Goal: Information Seeking & Learning: Learn about a topic

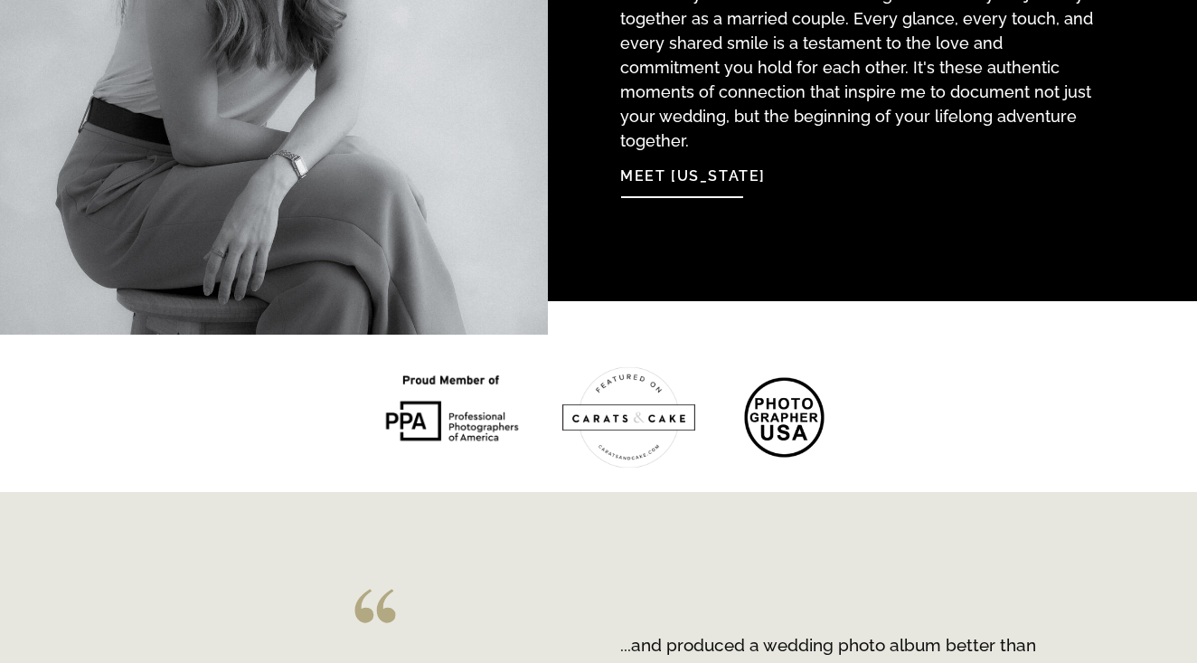
scroll to position [2321, 0]
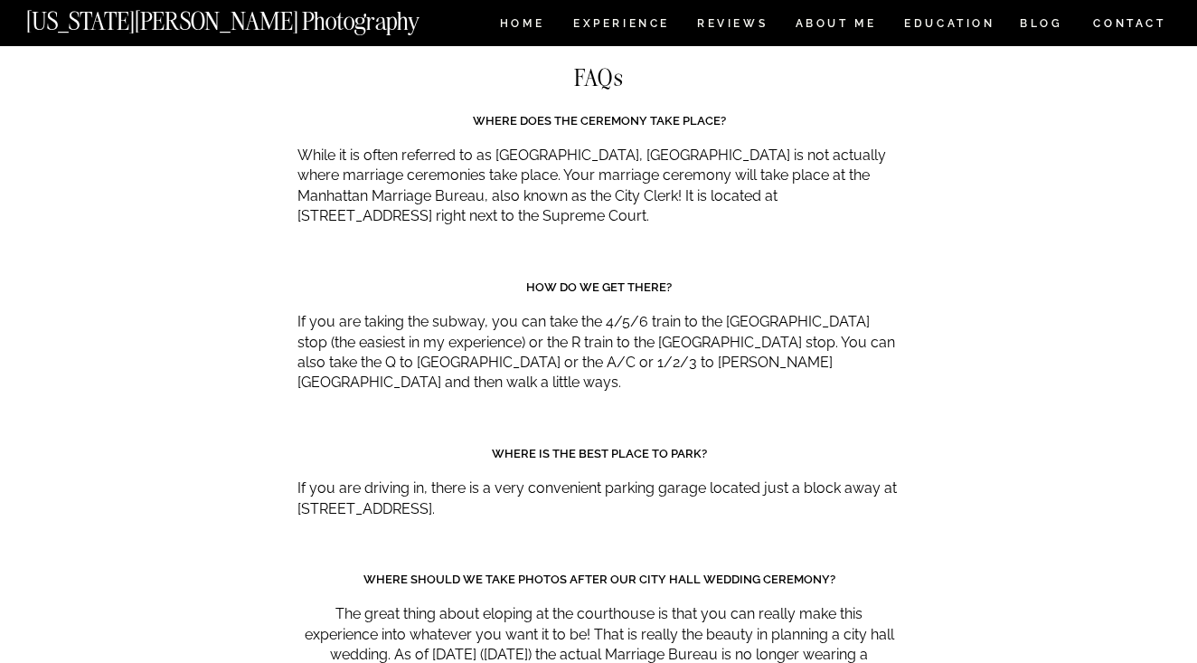
scroll to position [8222, 0]
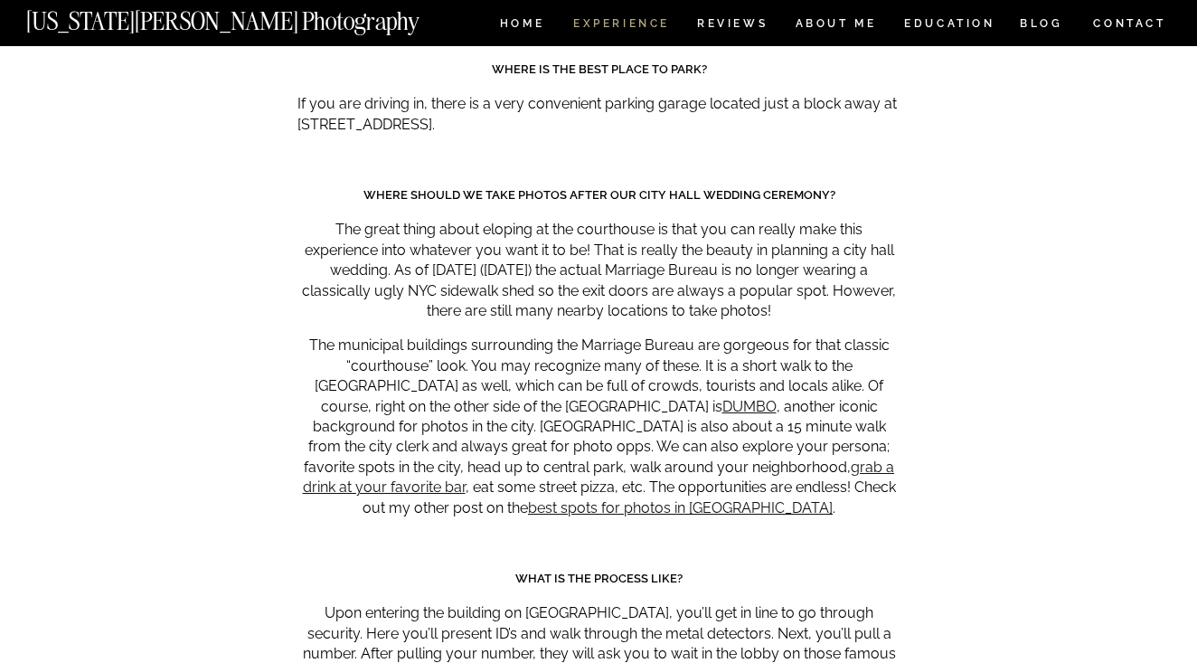
click at [629, 24] on nav "Experience" at bounding box center [620, 25] width 95 height 15
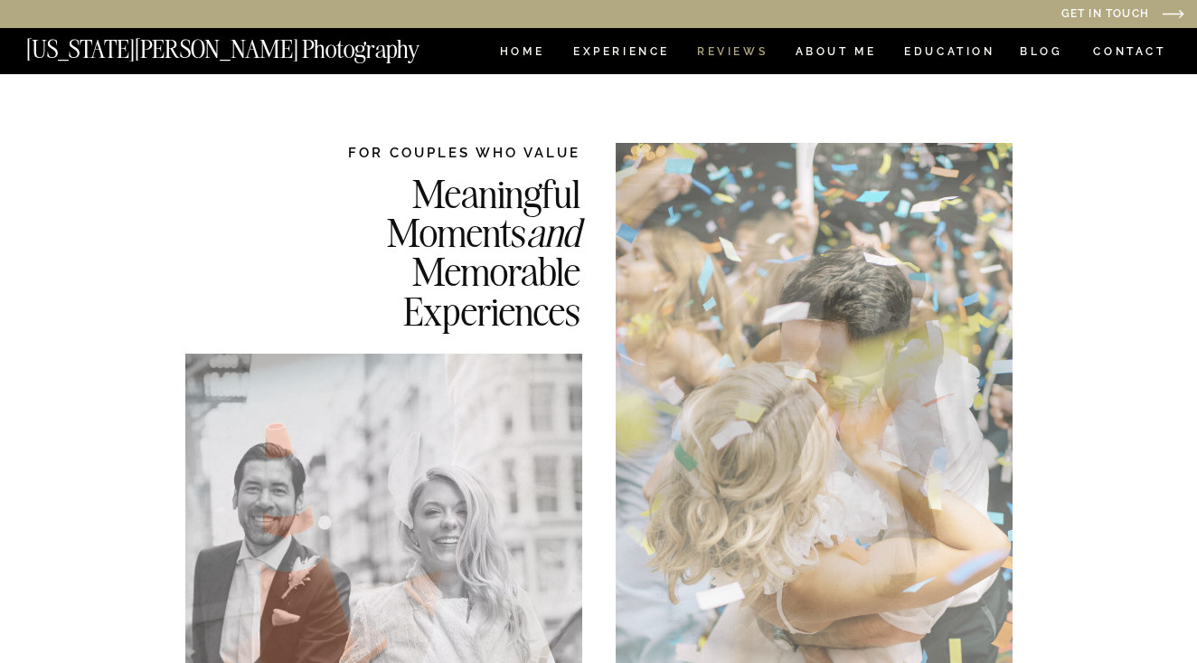
click at [714, 54] on nav "REVIEWS" at bounding box center [731, 53] width 68 height 15
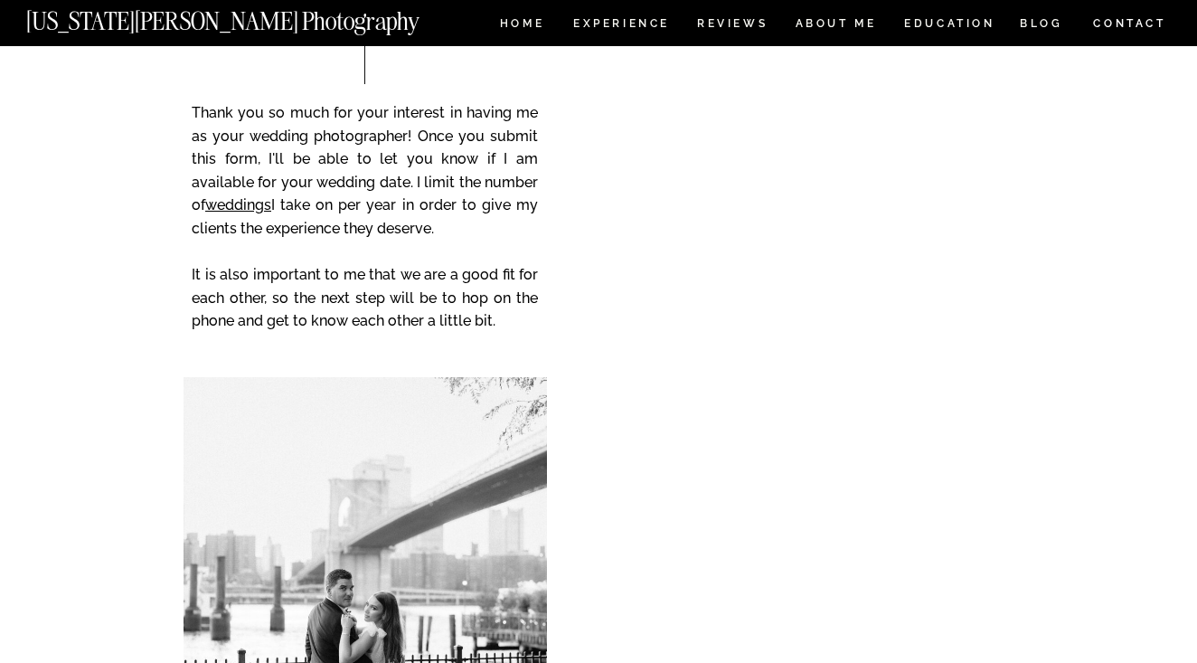
scroll to position [4698, 0]
click at [244, 198] on link "weddings" at bounding box center [238, 203] width 66 height 17
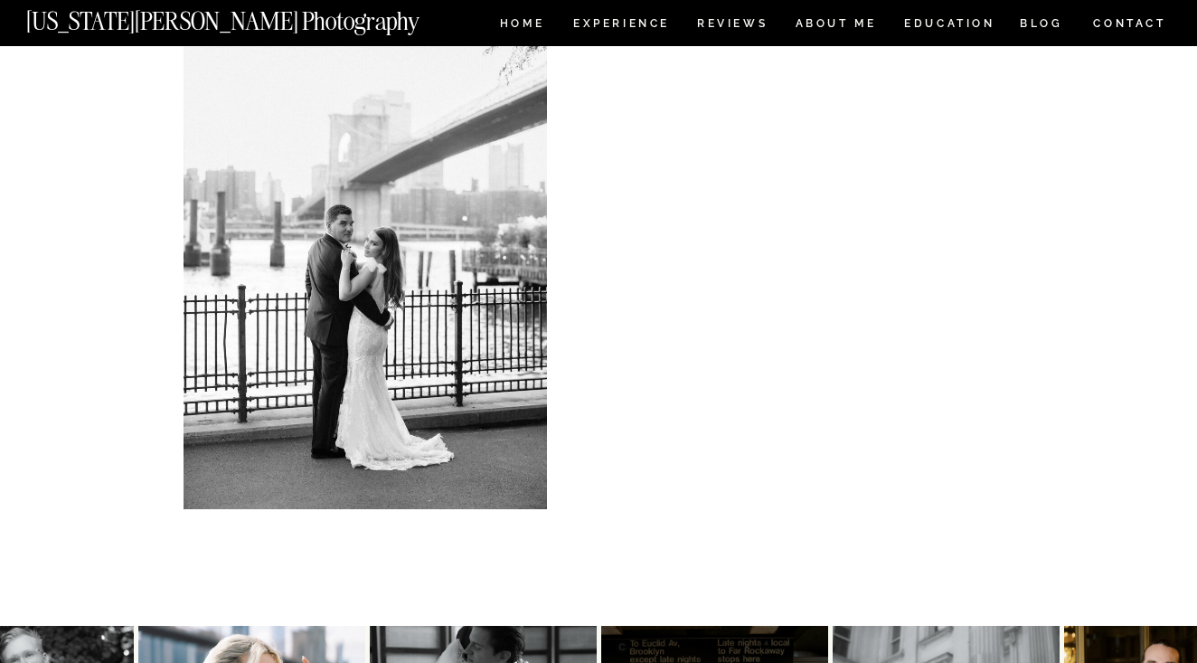
scroll to position [5569, 0]
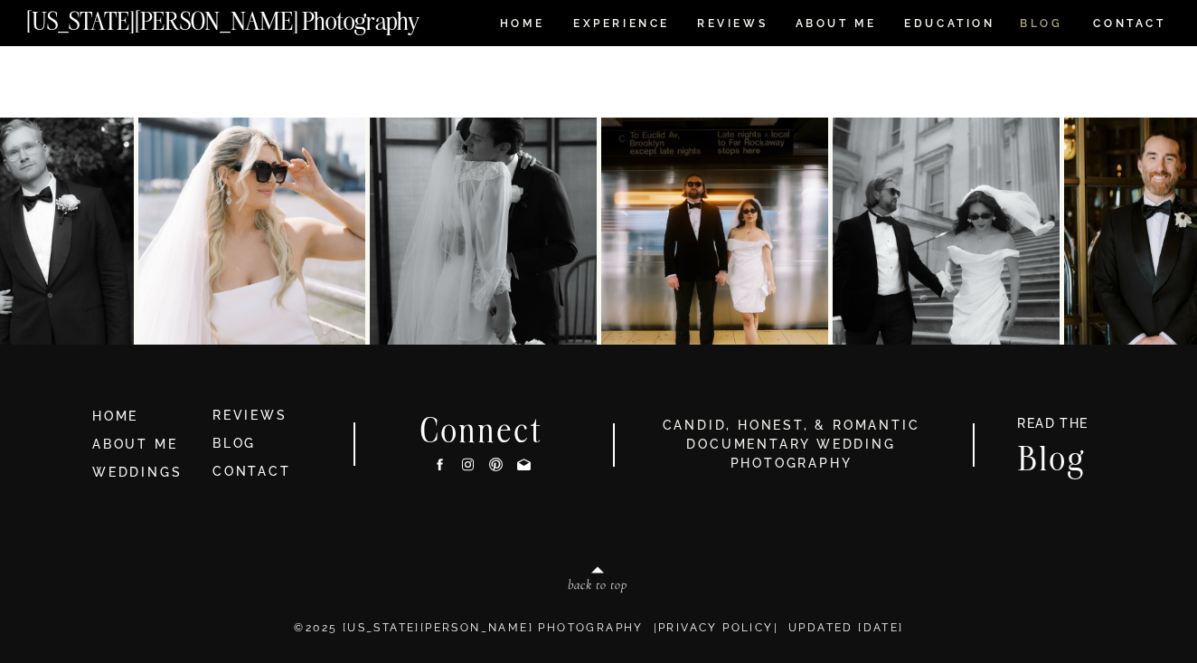
click at [1036, 26] on nav "BLOG" at bounding box center [1041, 25] width 43 height 15
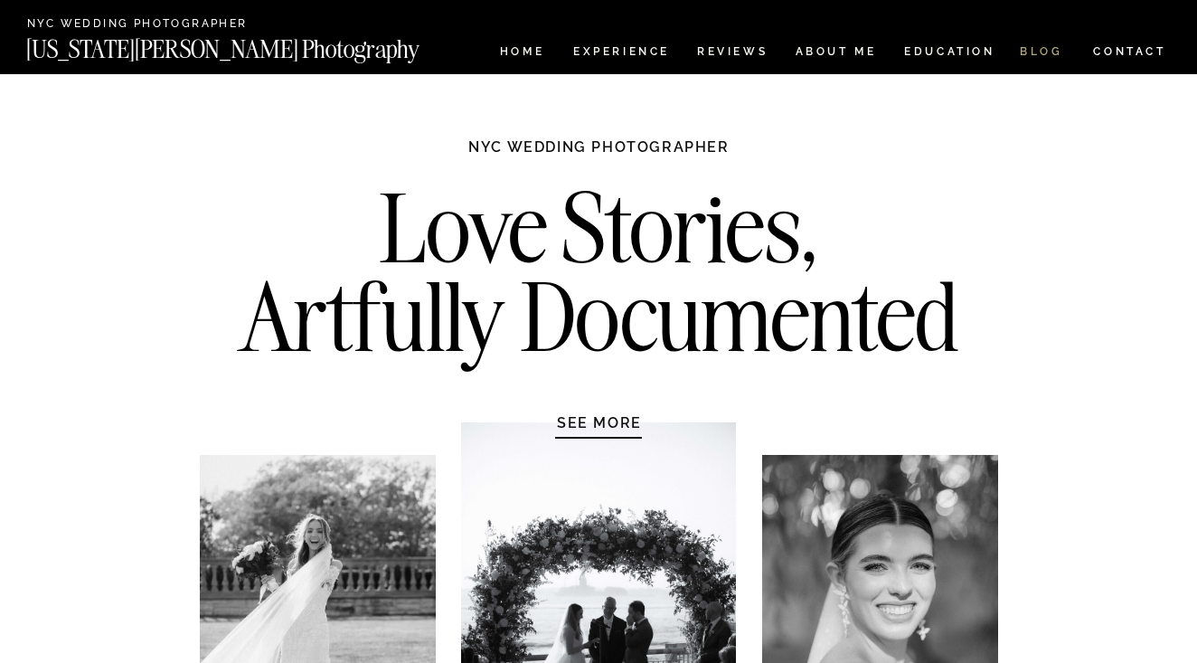
click at [1053, 52] on nav "BLOG" at bounding box center [1041, 53] width 43 height 15
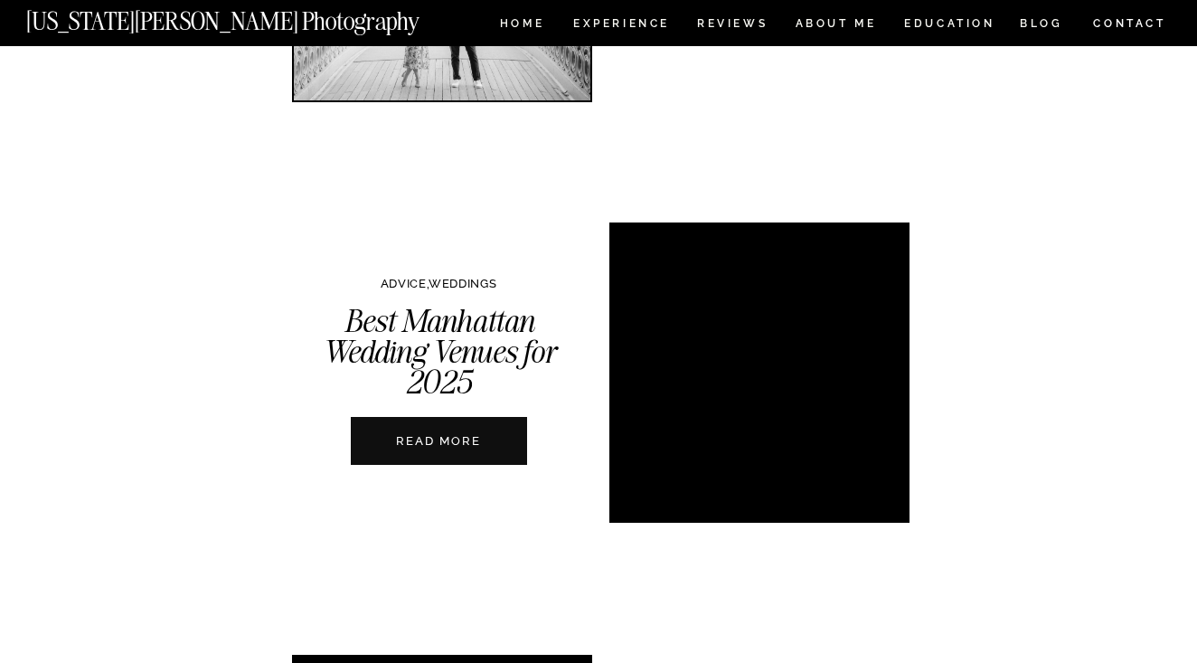
scroll to position [792, 0]
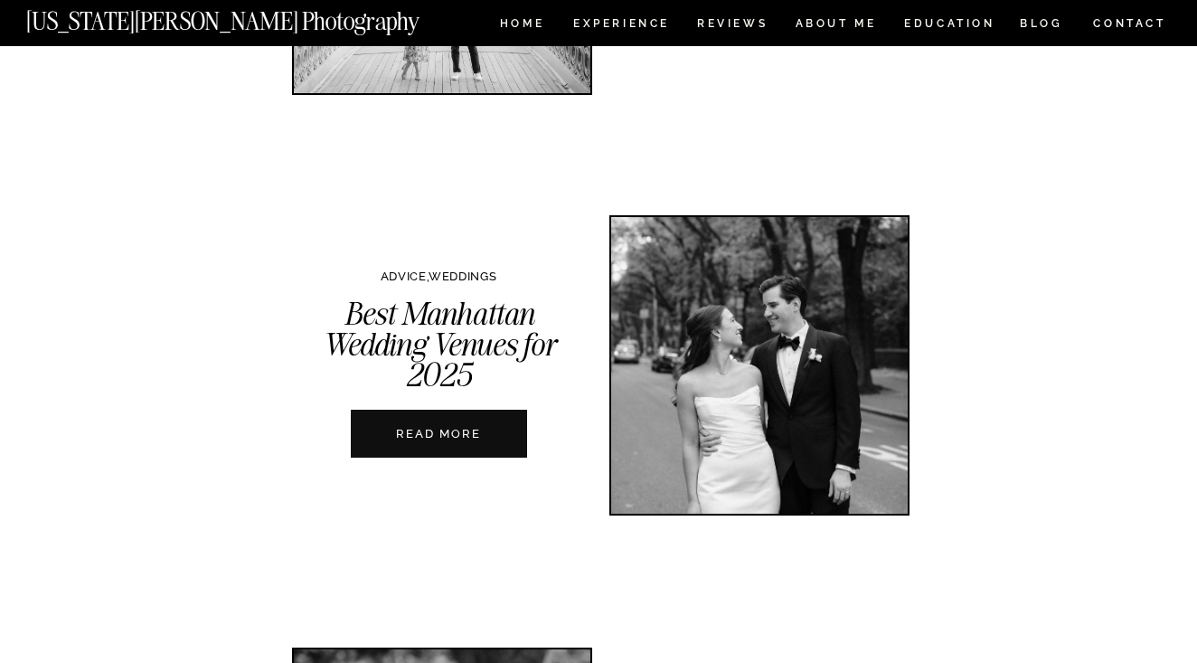
click at [460, 422] on div at bounding box center [439, 434] width 176 height 48
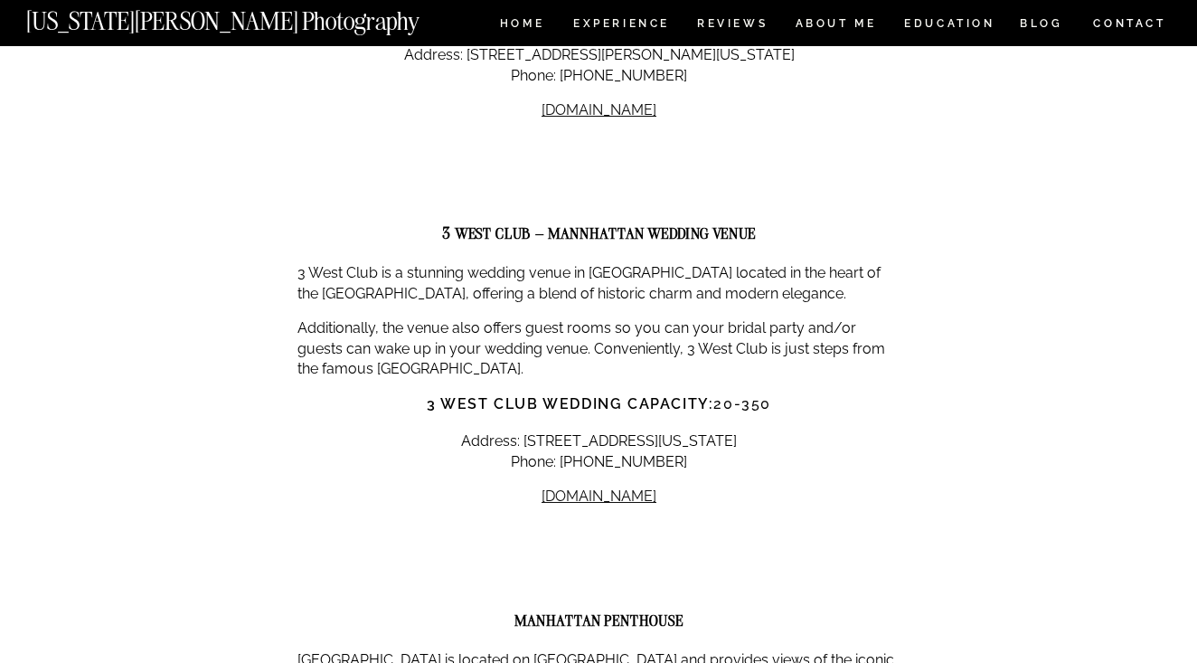
scroll to position [3260, 0]
click at [631, 488] on link "[DOMAIN_NAME]" at bounding box center [599, 496] width 115 height 17
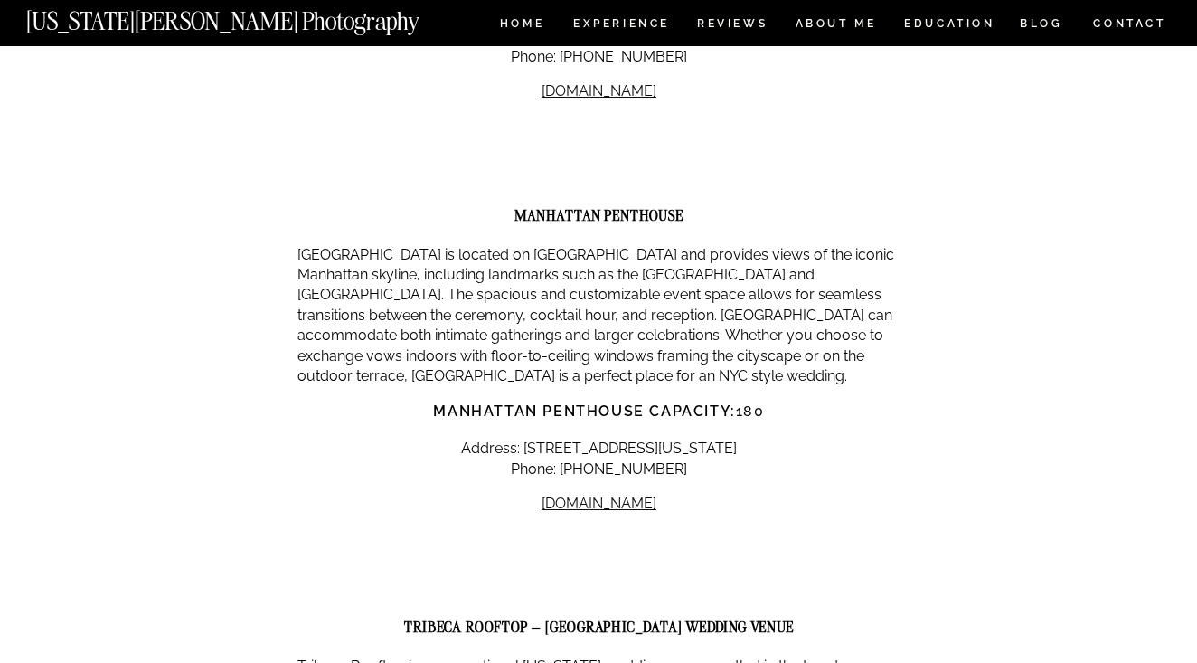
scroll to position [3670, 0]
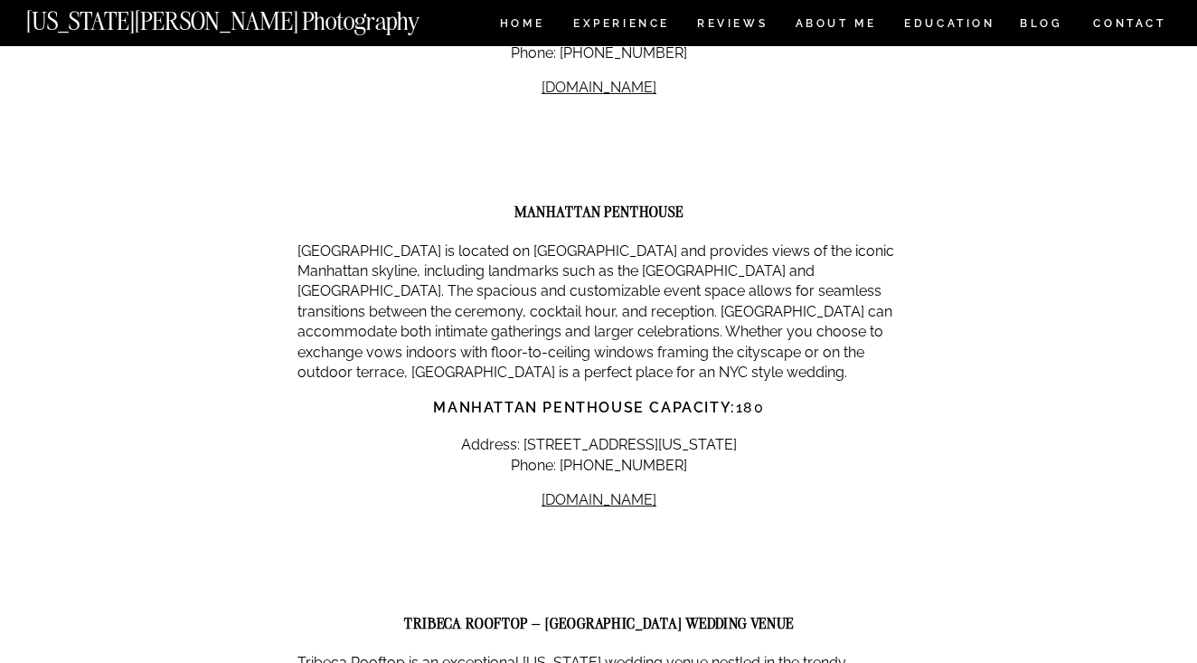
click at [657, 241] on p "Manhattan Penthouse is located on Fifth Avenue and provides views of the iconic…" at bounding box center [599, 312] width 603 height 142
click at [628, 491] on link "manhattanpenthouse.com" at bounding box center [599, 499] width 115 height 17
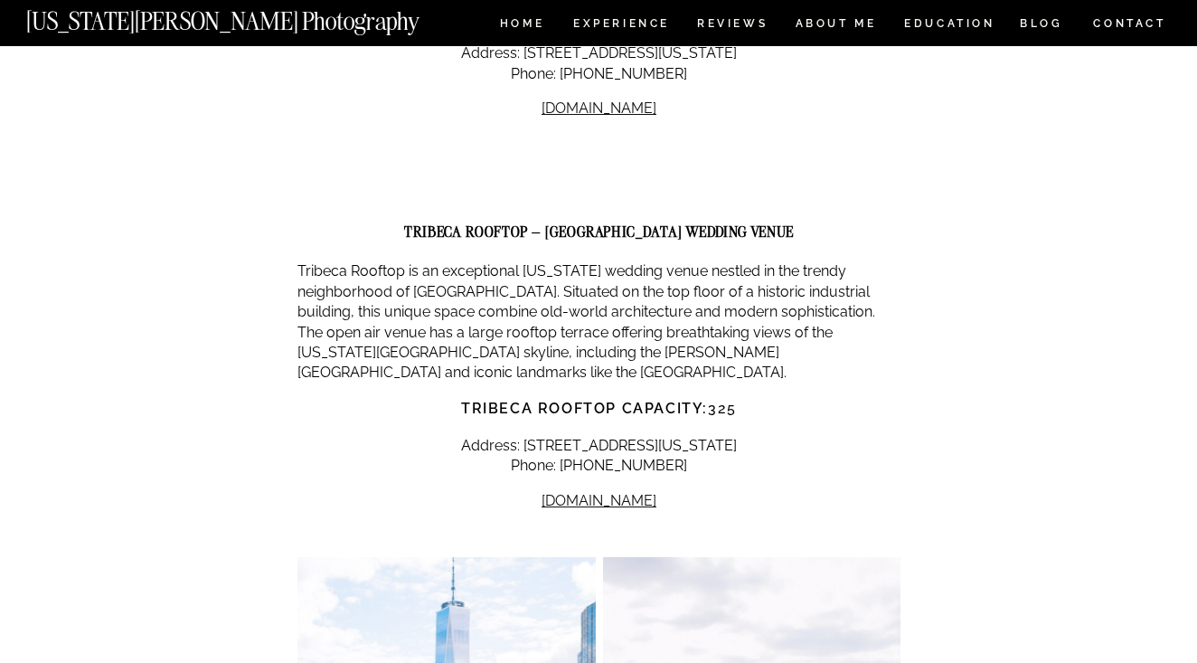
scroll to position [3998, 0]
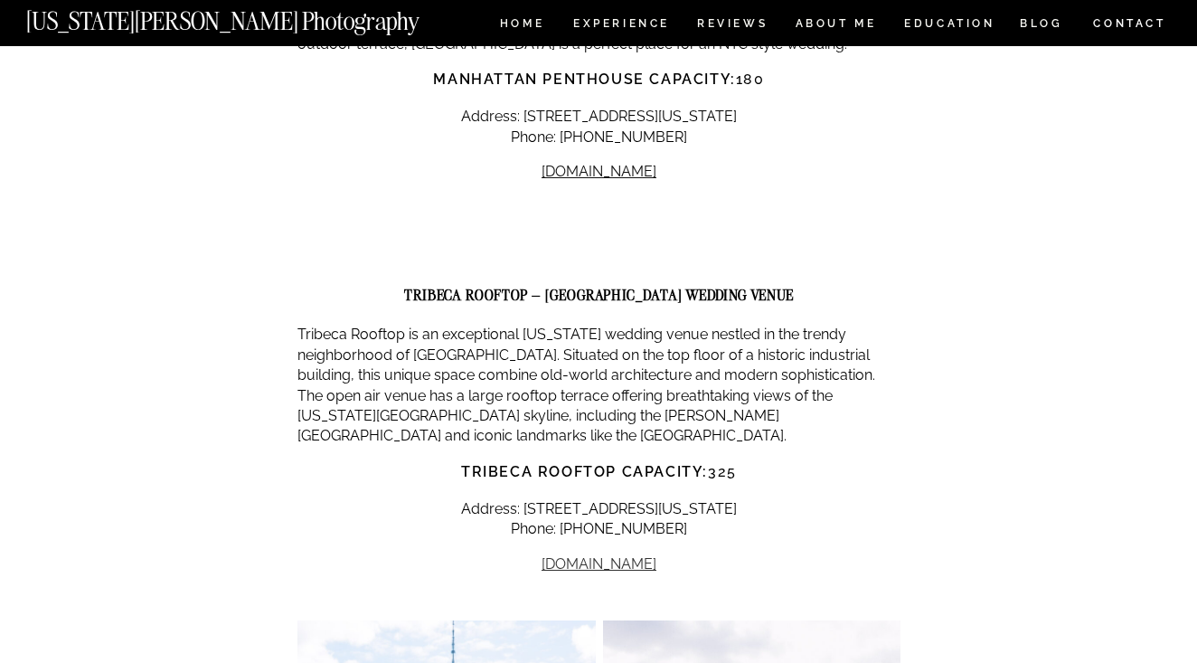
click at [607, 555] on link "tribecarooftopnyc.com" at bounding box center [599, 563] width 115 height 17
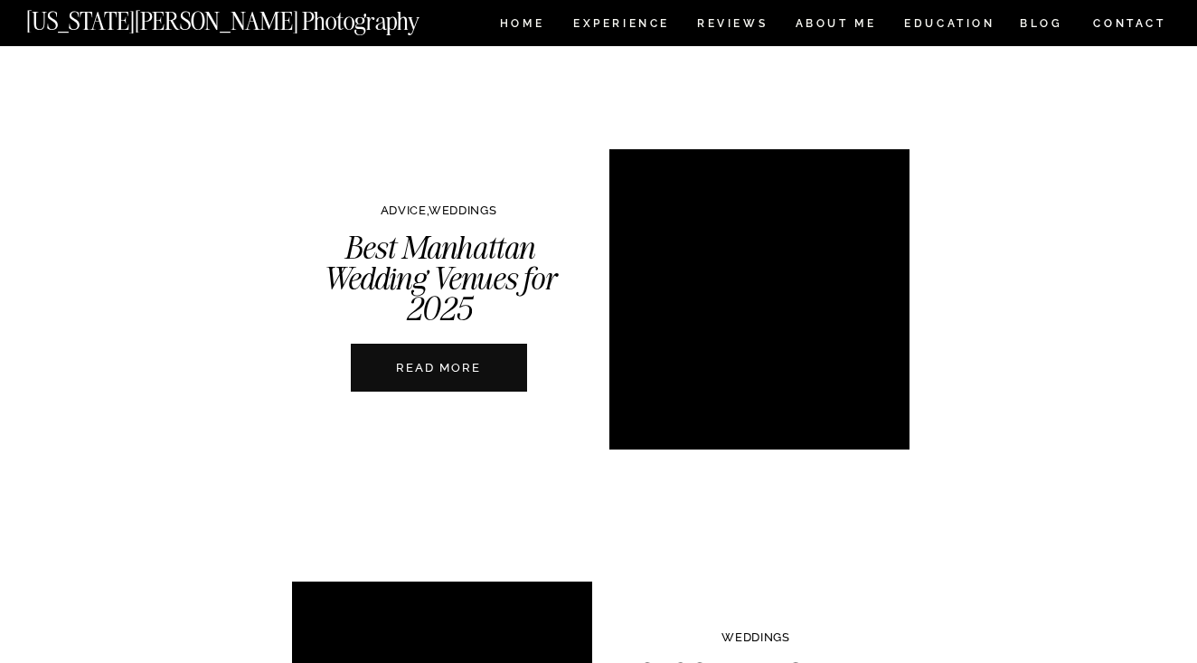
scroll to position [858, 0]
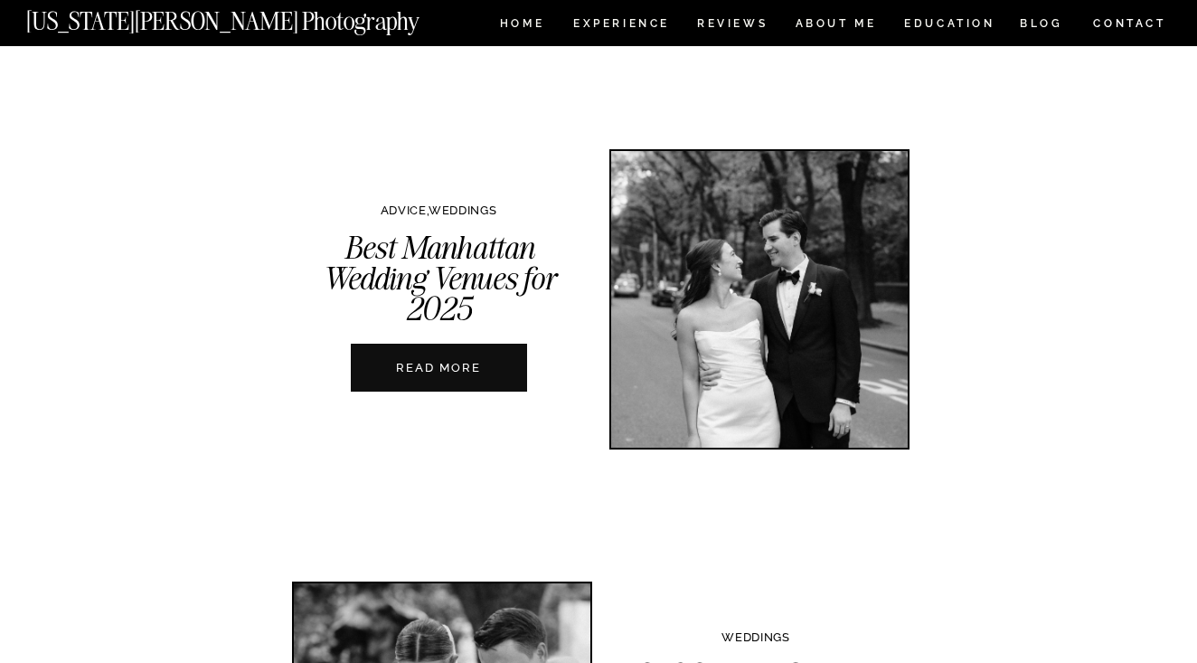
click at [455, 373] on nav "READ MORE" at bounding box center [438, 367] width 201 height 17
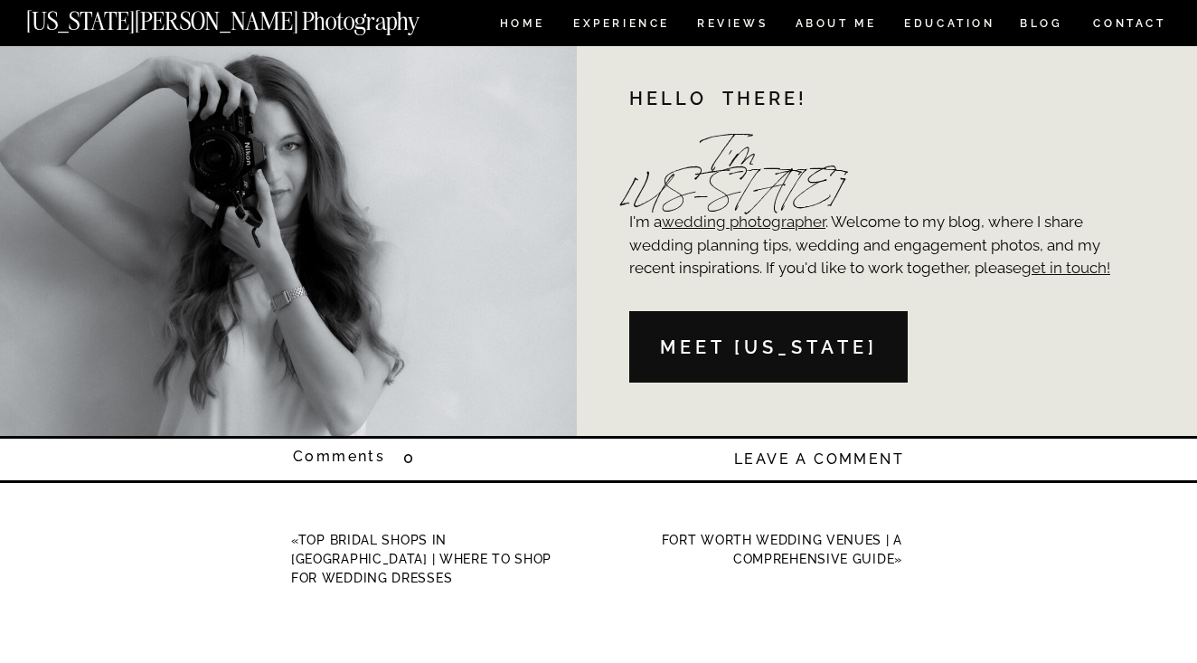
scroll to position [19411, 0]
